Goal: Task Accomplishment & Management: Manage account settings

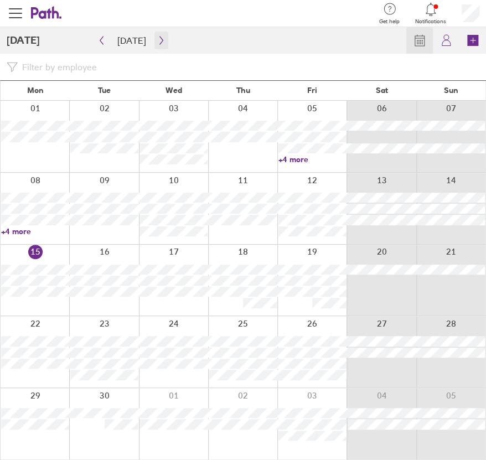
click at [159, 41] on icon "button" at bounding box center [160, 41] width 3 height 8
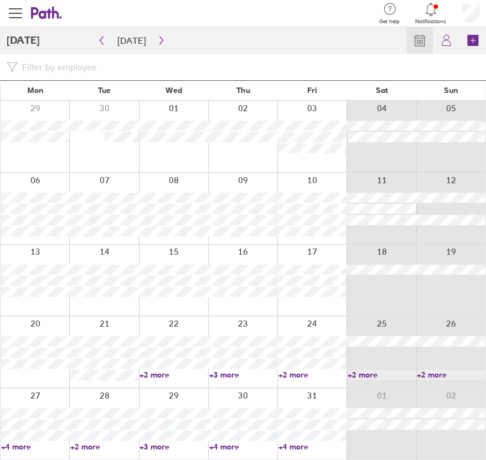
click at [317, 237] on div at bounding box center [311, 208] width 69 height 71
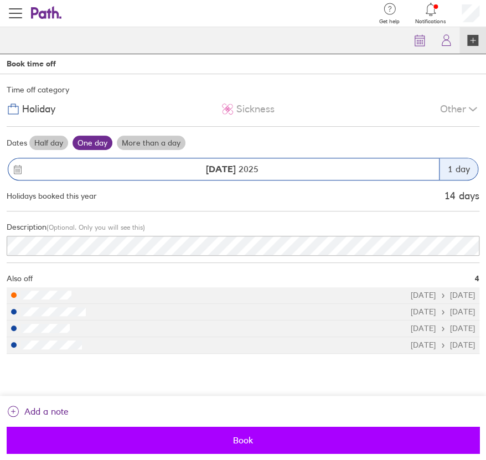
click at [228, 440] on span "Book" at bounding box center [242, 440] width 457 height 10
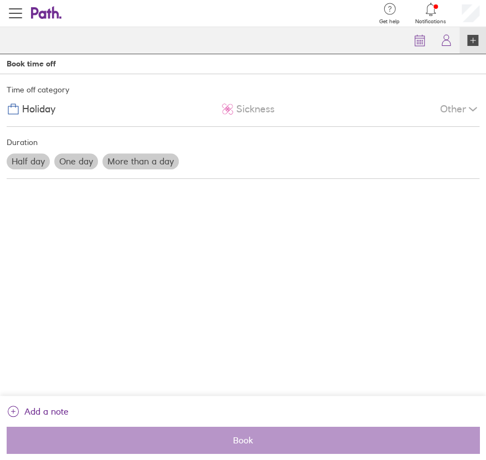
click at [49, 16] on icon at bounding box center [41, 13] width 21 height 12
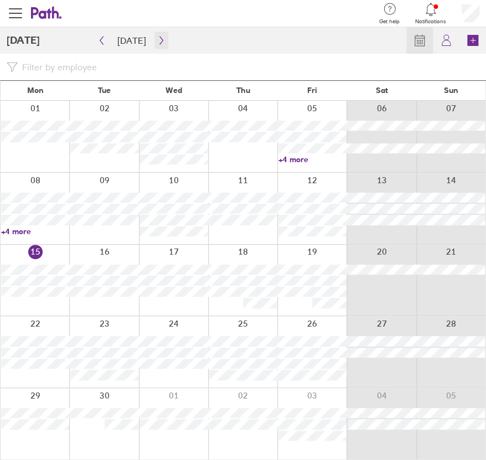
click at [155, 40] on button "button" at bounding box center [162, 41] width 14 height 18
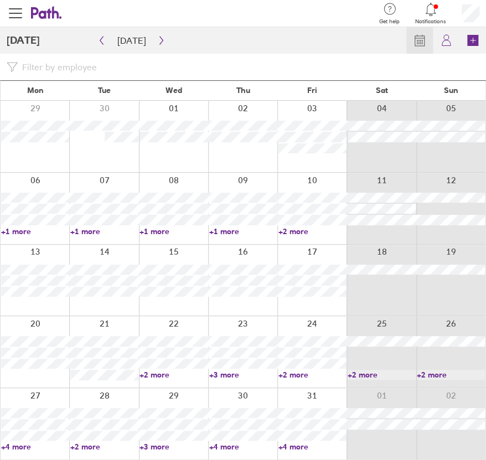
click at [27, 446] on link "+4 more" at bounding box center [35, 447] width 68 height 10
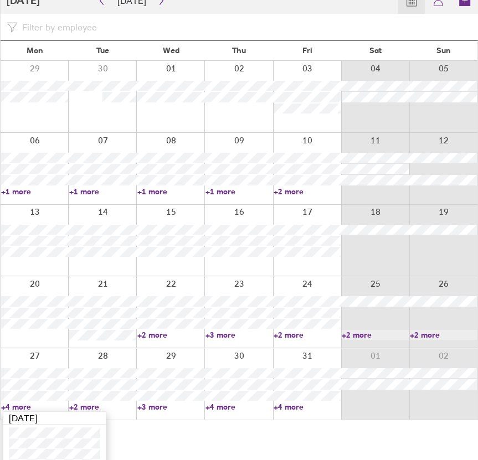
scroll to position [88, 0]
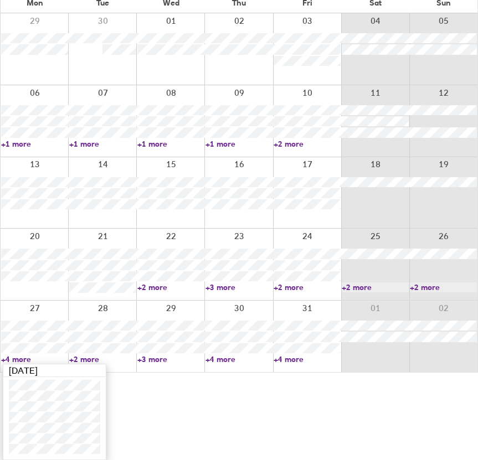
click at [42, 313] on div at bounding box center [35, 336] width 68 height 71
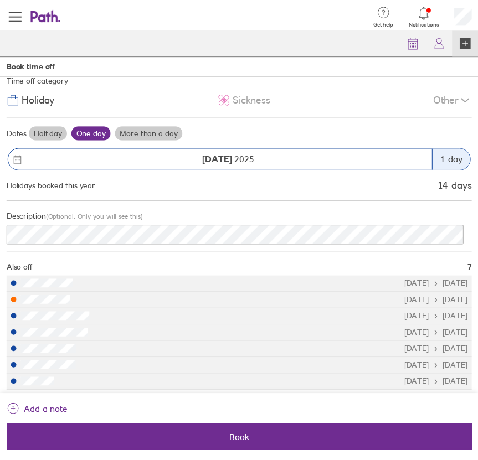
scroll to position [13, 0]
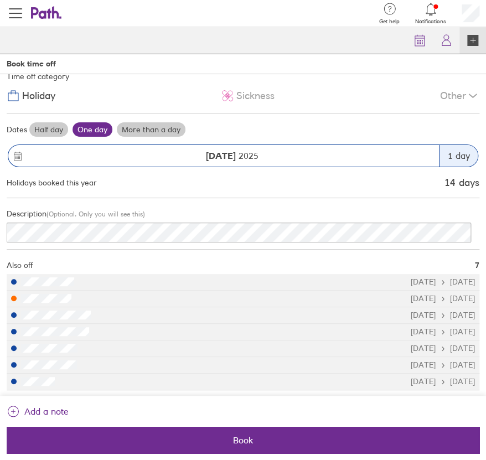
click at [102, 279] on li "[DATE] [DATE]" at bounding box center [243, 282] width 473 height 17
click at [450, 281] on div "[DATE] [DATE]" at bounding box center [443, 281] width 64 height 9
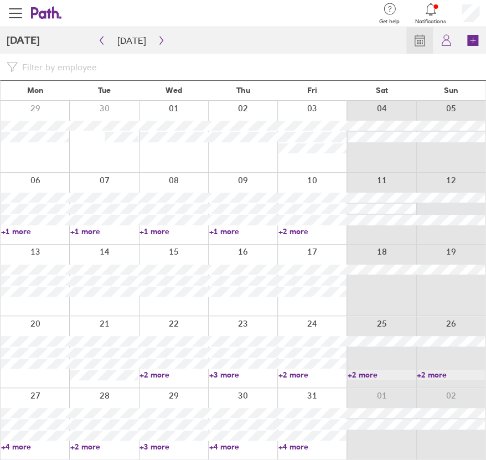
click at [430, 17] on div at bounding box center [430, 10] width 31 height 16
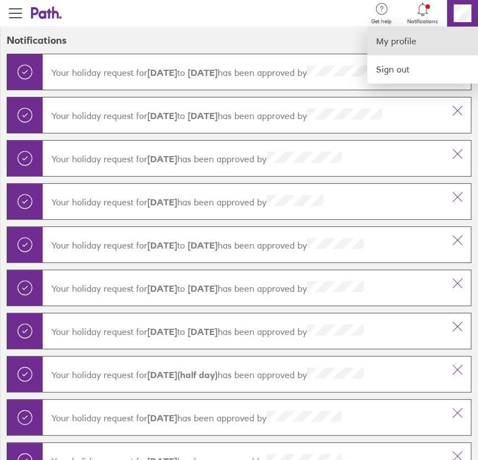
click at [437, 34] on link "My profile" at bounding box center [422, 41] width 111 height 28
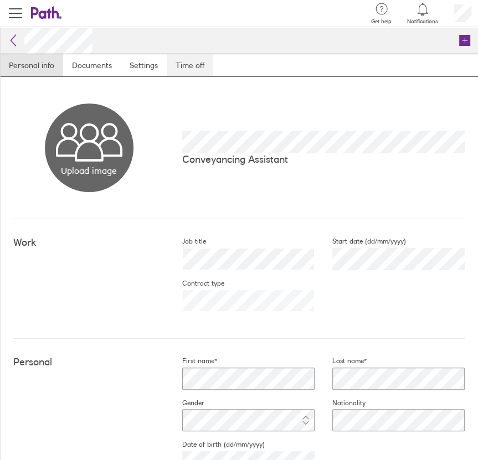
click at [183, 63] on link "Time off" at bounding box center [190, 65] width 47 height 22
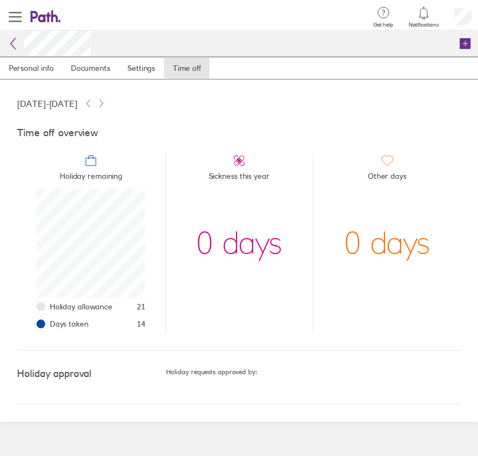
scroll to position [110, 110]
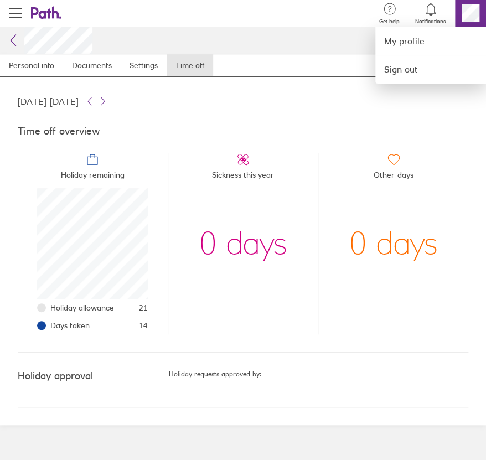
click at [423, 16] on div at bounding box center [243, 230] width 486 height 460
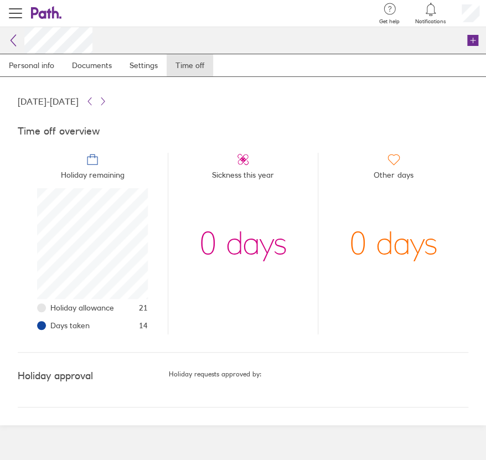
click at [9, 40] on icon at bounding box center [13, 40] width 13 height 13
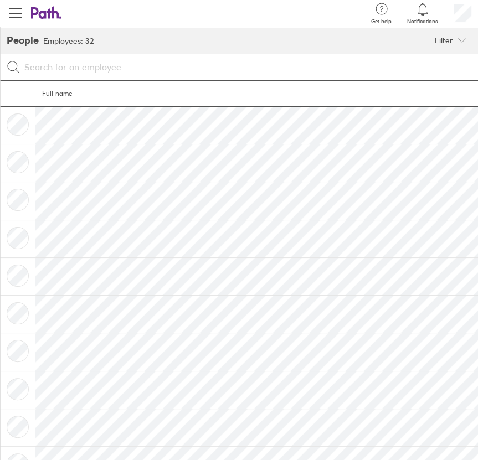
click at [56, 19] on link at bounding box center [46, 13] width 31 height 15
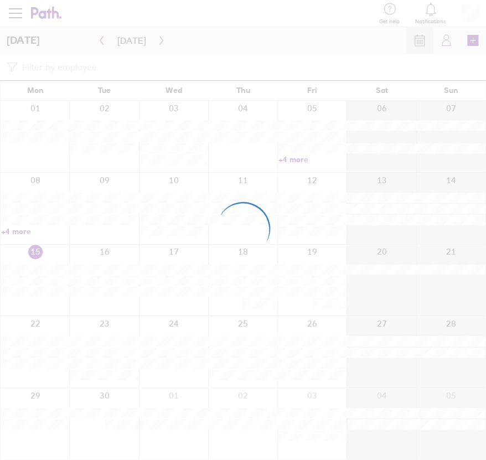
click at [154, 41] on div at bounding box center [243, 230] width 486 height 460
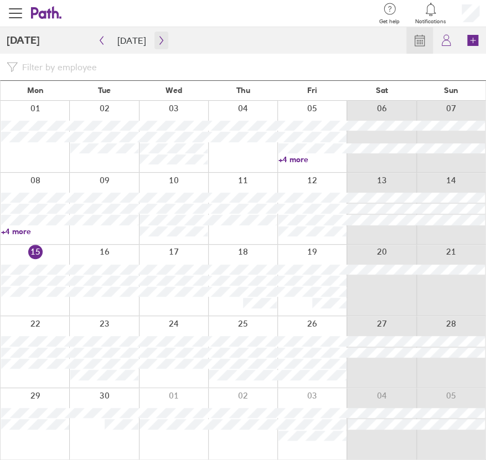
click at [159, 43] on icon "button" at bounding box center [160, 41] width 3 height 8
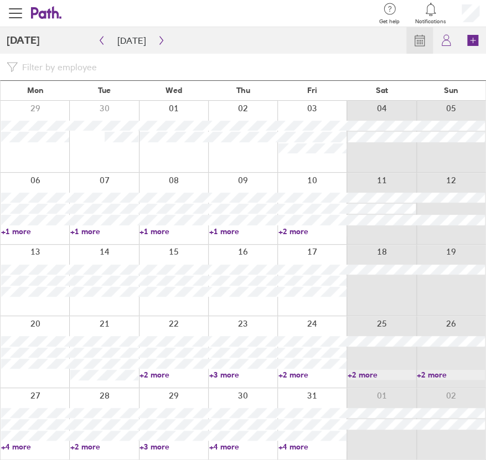
click at [52, 396] on div at bounding box center [35, 423] width 69 height 71
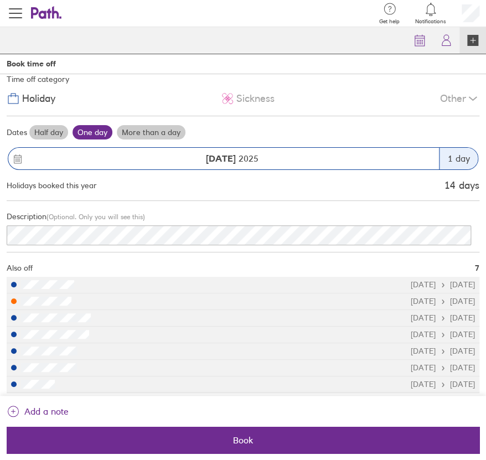
scroll to position [13, 0]
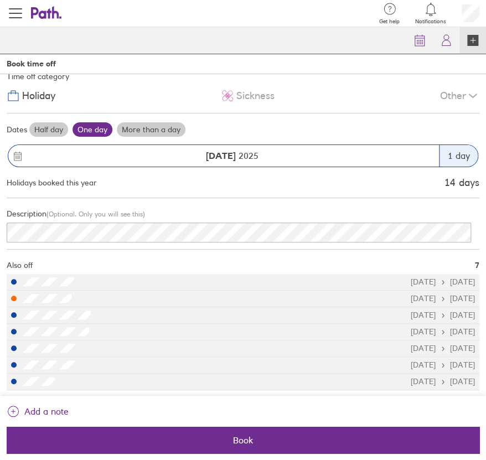
click at [83, 275] on li "[DATE] [DATE]" at bounding box center [243, 282] width 473 height 17
click at [466, 96] on icon at bounding box center [472, 95] width 13 height 13
